Goal: Answer question/provide support

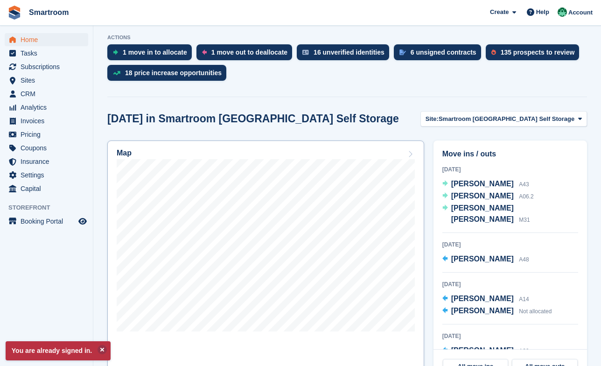
scroll to position [207, 0]
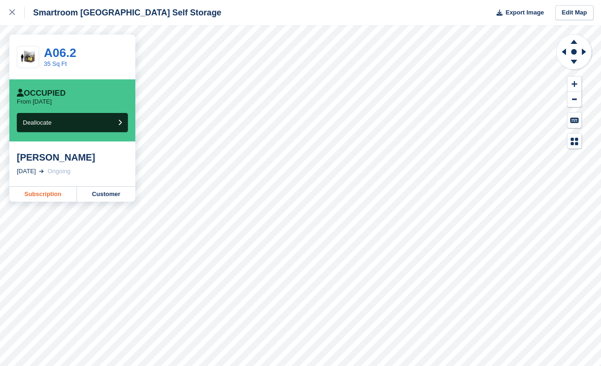
click at [45, 198] on link "Subscription" at bounding box center [43, 194] width 68 height 15
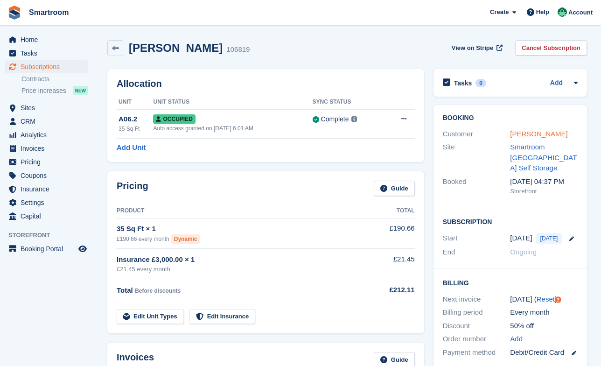
click at [524, 138] on link "[PERSON_NAME]" at bounding box center [538, 134] width 57 height 8
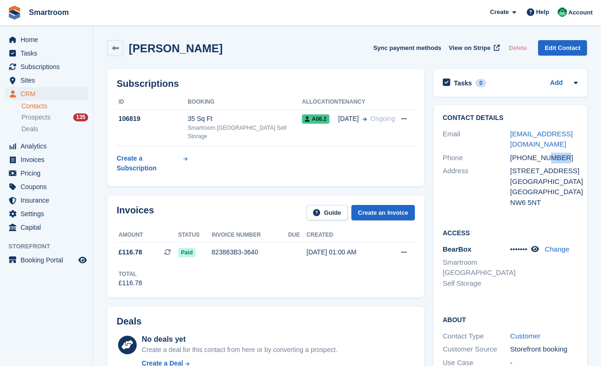
drag, startPoint x: 549, startPoint y: 159, endPoint x: 568, endPoint y: 159, distance: 18.7
click at [568, 159] on div "[PHONE_NUMBER]" at bounding box center [544, 158] width 68 height 11
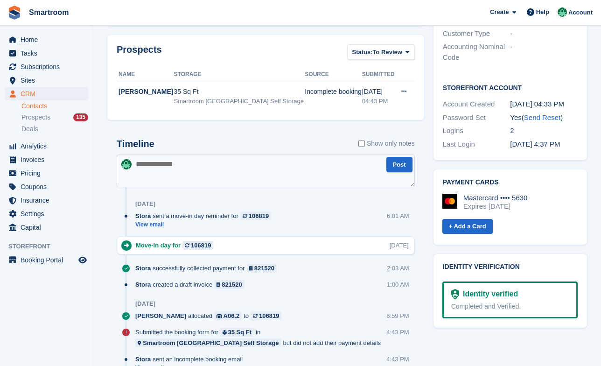
scroll to position [372, 0]
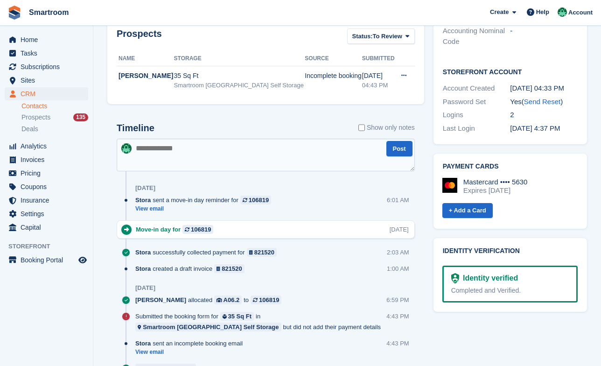
click at [228, 152] on textarea at bounding box center [266, 155] width 298 height 33
type textarea "****"
click at [399, 153] on button "Post" at bounding box center [400, 148] width 26 height 15
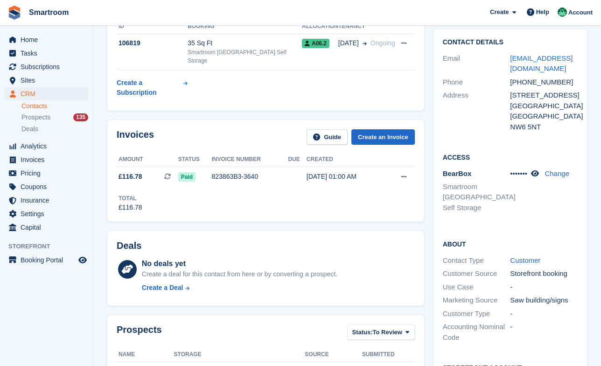
scroll to position [0, 0]
